Goal: Task Accomplishment & Management: Use online tool/utility

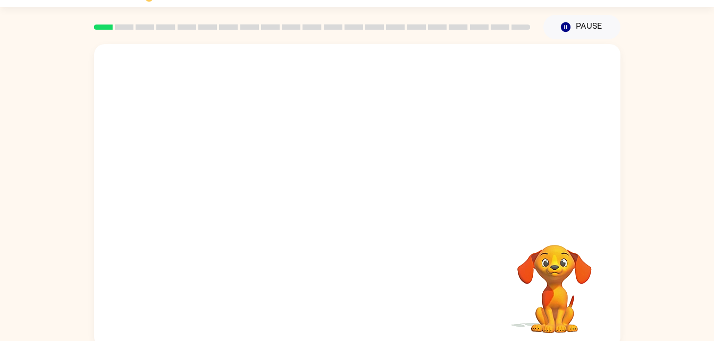
scroll to position [23, 0]
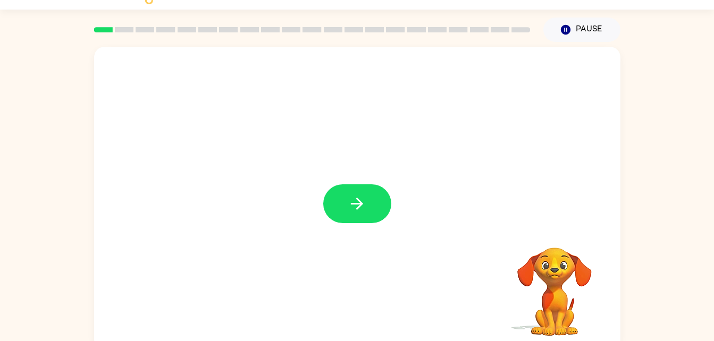
click at [360, 204] on icon "button" at bounding box center [357, 204] width 12 height 12
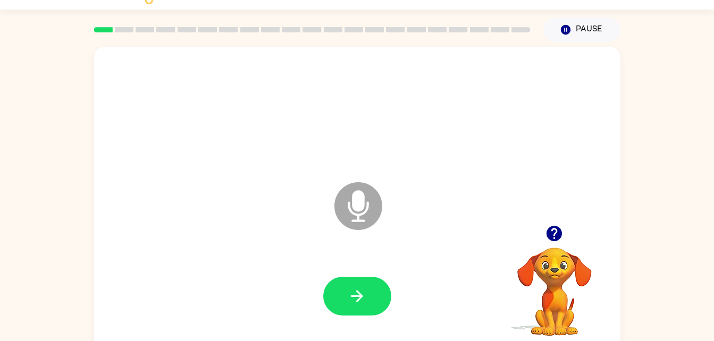
click at [360, 204] on icon "Microphone The Microphone is here when it is your turn to talk" at bounding box center [411, 220] width 159 height 80
click at [372, 294] on button "button" at bounding box center [357, 296] width 68 height 39
click at [340, 310] on button "button" at bounding box center [357, 296] width 68 height 39
click at [371, 288] on button "button" at bounding box center [357, 296] width 68 height 39
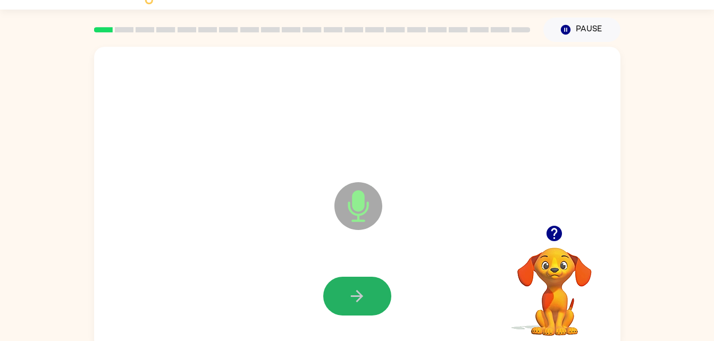
click at [371, 288] on button "button" at bounding box center [357, 296] width 68 height 39
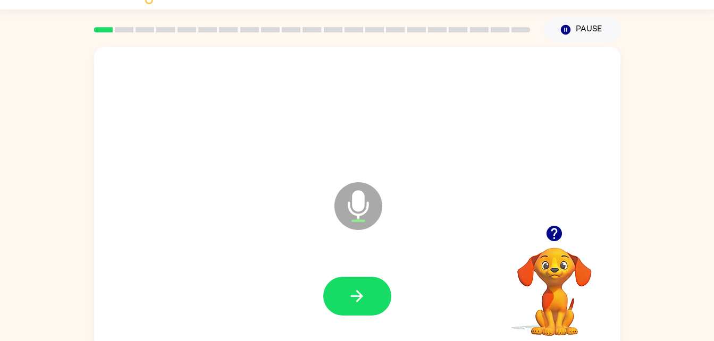
drag, startPoint x: 371, startPoint y: 288, endPoint x: 314, endPoint y: 259, distance: 63.7
click at [314, 259] on div at bounding box center [357, 296] width 505 height 87
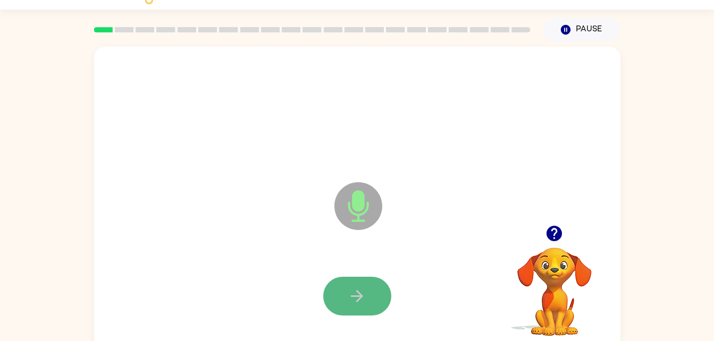
click at [352, 291] on icon "button" at bounding box center [357, 296] width 19 height 19
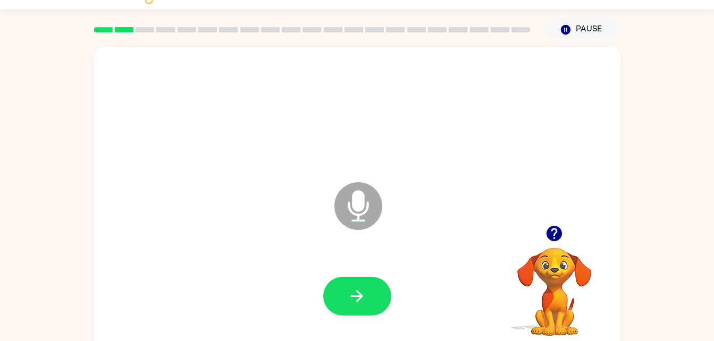
click at [603, 148] on div at bounding box center [357, 111] width 505 height 87
drag, startPoint x: 603, startPoint y: 148, endPoint x: 351, endPoint y: 289, distance: 288.7
click at [351, 289] on icon "button" at bounding box center [357, 296] width 19 height 19
click at [348, 291] on icon "button" at bounding box center [357, 296] width 19 height 19
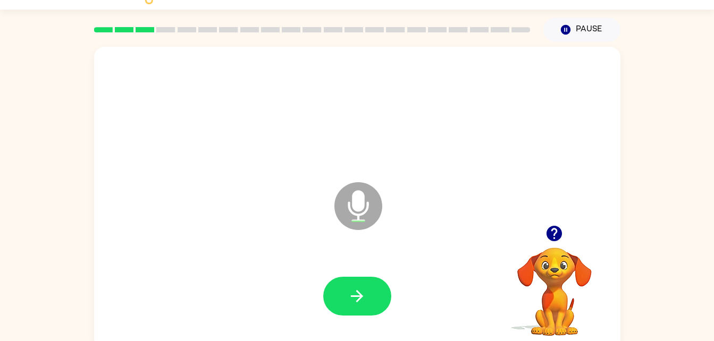
click at [363, 291] on icon "button" at bounding box center [357, 296] width 19 height 19
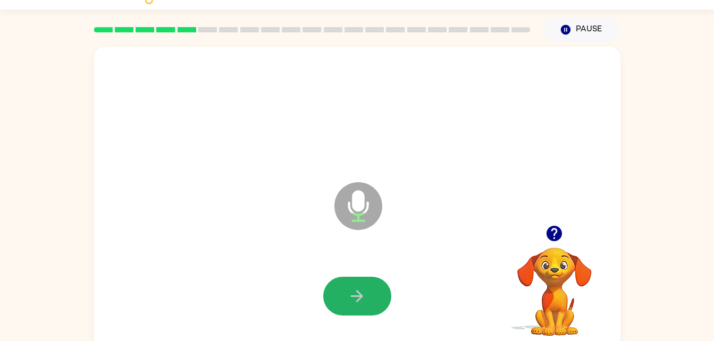
click at [363, 291] on icon "button" at bounding box center [357, 296] width 19 height 19
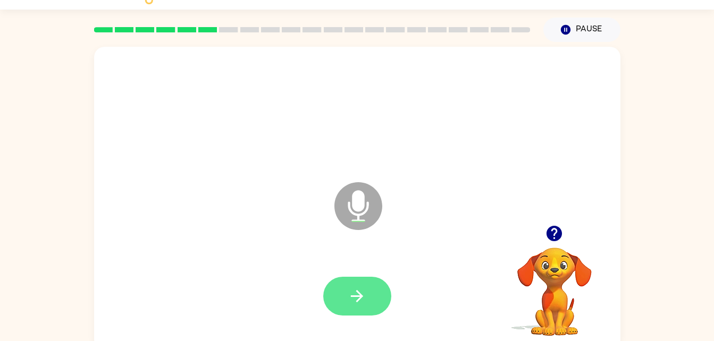
click at [364, 292] on icon "button" at bounding box center [357, 296] width 19 height 19
drag, startPoint x: 364, startPoint y: 292, endPoint x: 254, endPoint y: 281, distance: 110.1
click at [254, 281] on div at bounding box center [357, 296] width 505 height 87
click at [340, 289] on button "button" at bounding box center [357, 296] width 68 height 39
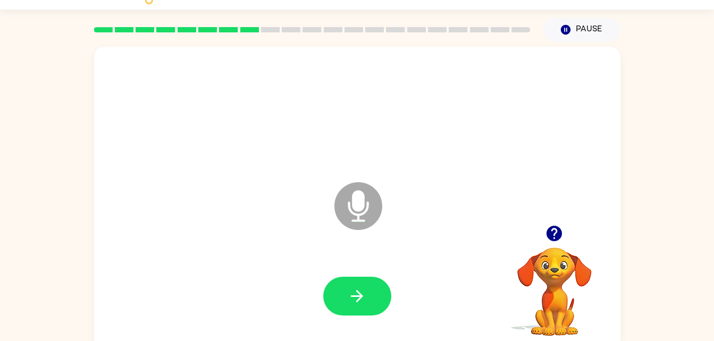
drag, startPoint x: 340, startPoint y: 289, endPoint x: 221, endPoint y: 169, distance: 168.8
click at [221, 169] on div "Microphone The Microphone is here when it is your turn to talk" at bounding box center [332, 180] width 454 height 38
click at [373, 291] on button "button" at bounding box center [357, 296] width 68 height 39
click at [363, 216] on icon at bounding box center [358, 206] width 48 height 48
click at [366, 303] on icon "button" at bounding box center [357, 296] width 19 height 19
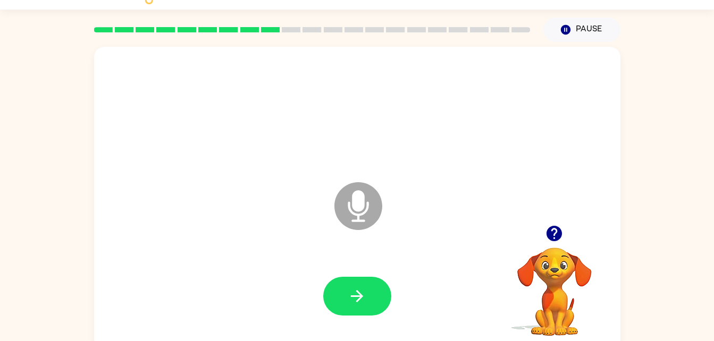
drag, startPoint x: 369, startPoint y: 214, endPoint x: 313, endPoint y: 216, distance: 55.9
click at [313, 216] on div "Microphone The Microphone is here when it is your turn to talk" at bounding box center [357, 199] width 526 height 304
click at [585, 30] on button "Pause Pause" at bounding box center [581, 30] width 77 height 24
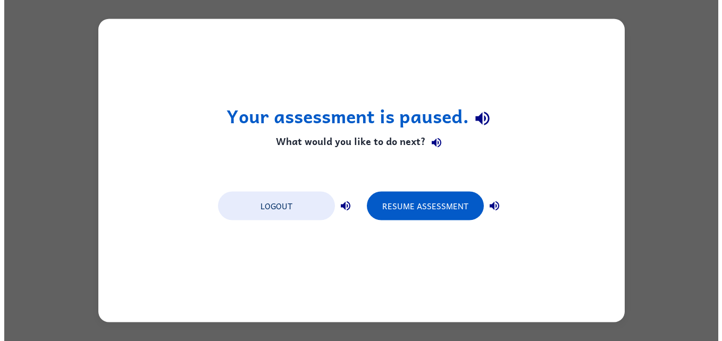
scroll to position [0, 0]
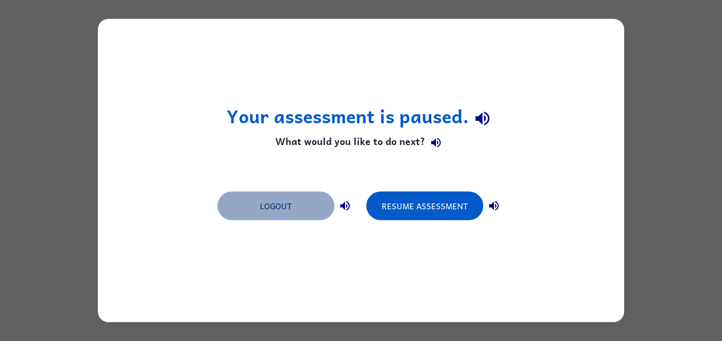
click at [259, 207] on button "Logout" at bounding box center [275, 206] width 117 height 29
